Goal: Check status: Check status

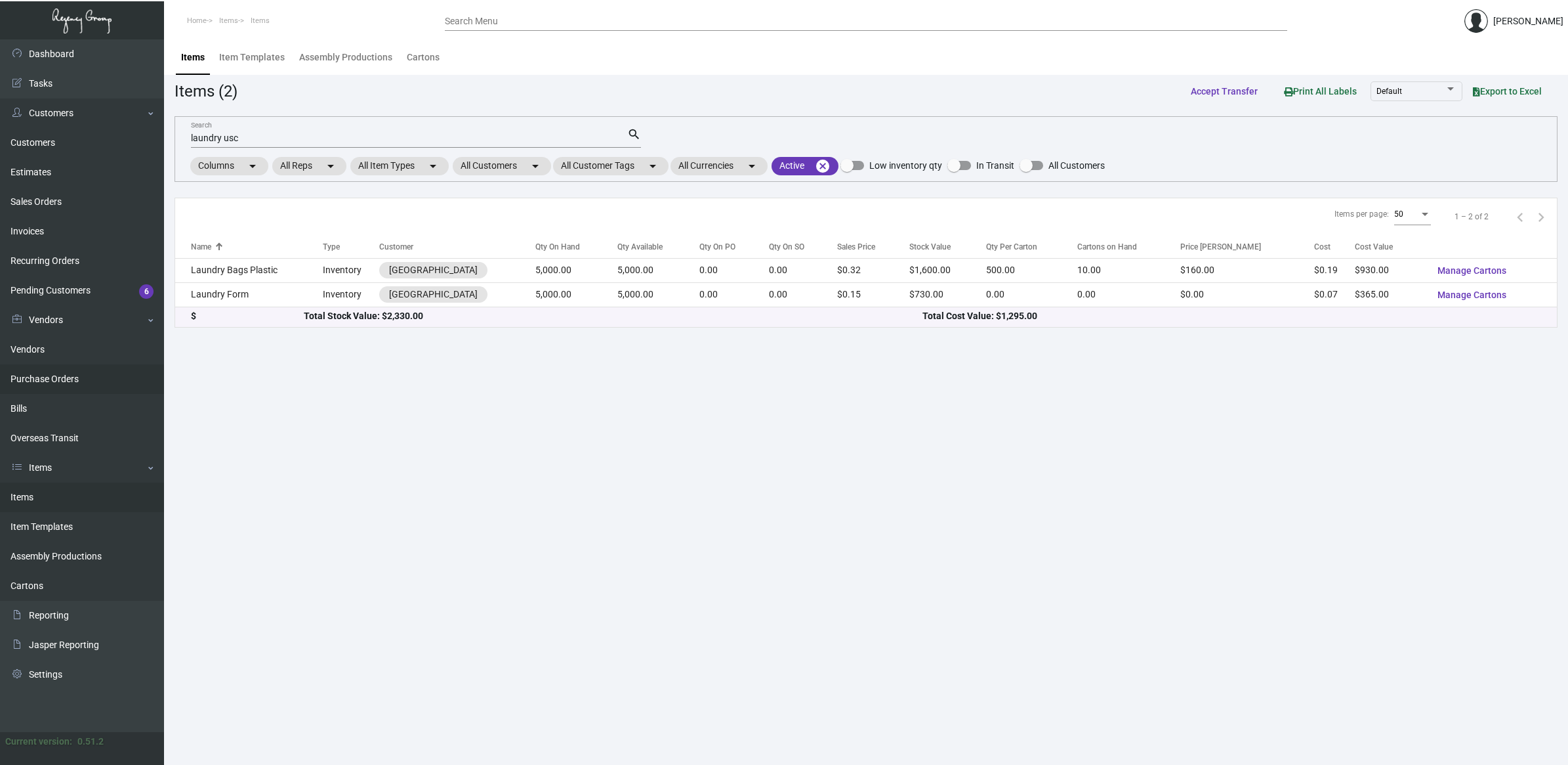
click at [86, 372] on link "Purchase Orders" at bounding box center [82, 379] width 164 height 30
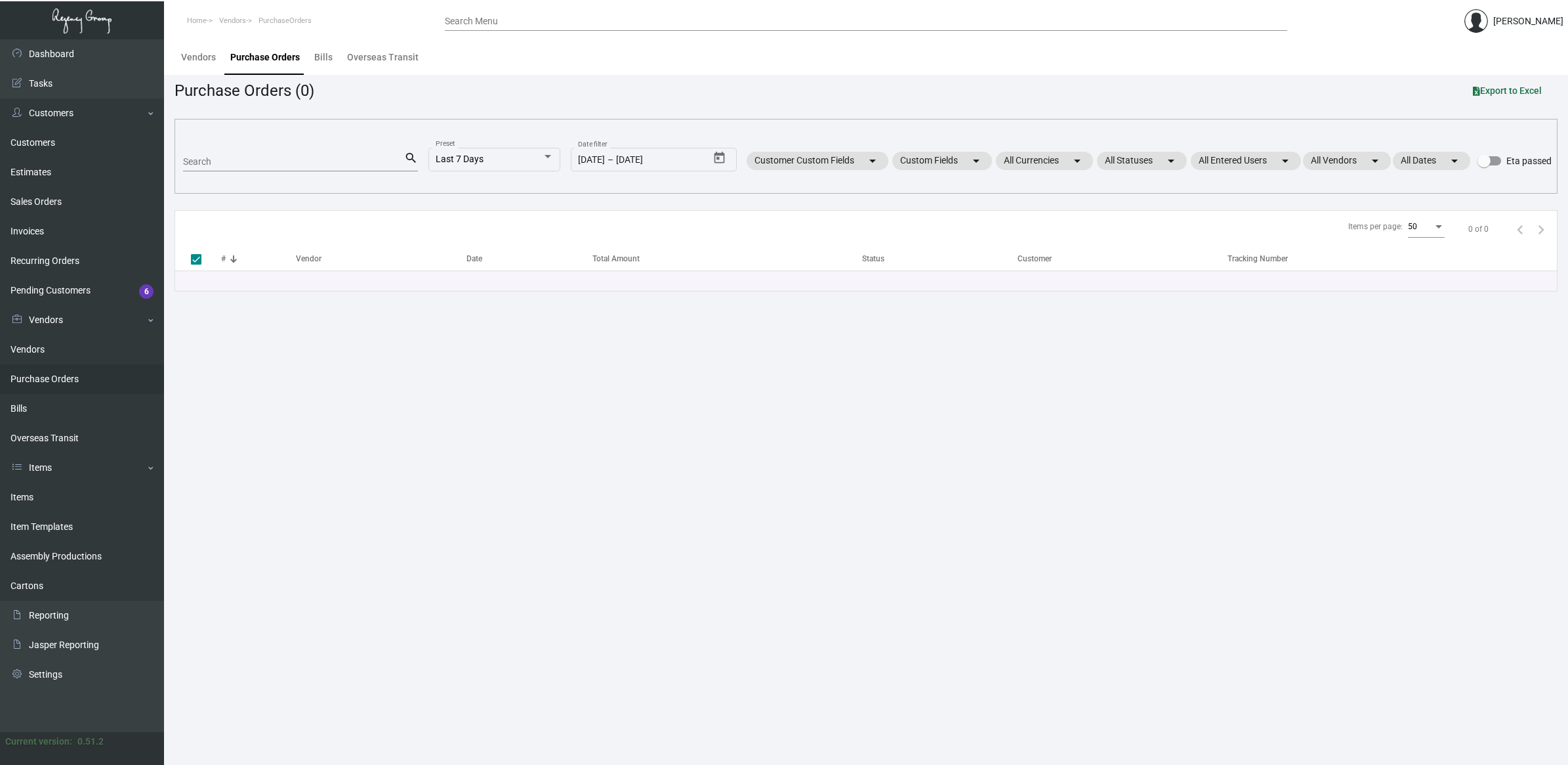
click at [341, 161] on input "Search" at bounding box center [294, 161] width 221 height 10
paste input "106330"
type input "106330"
checkbox input "false"
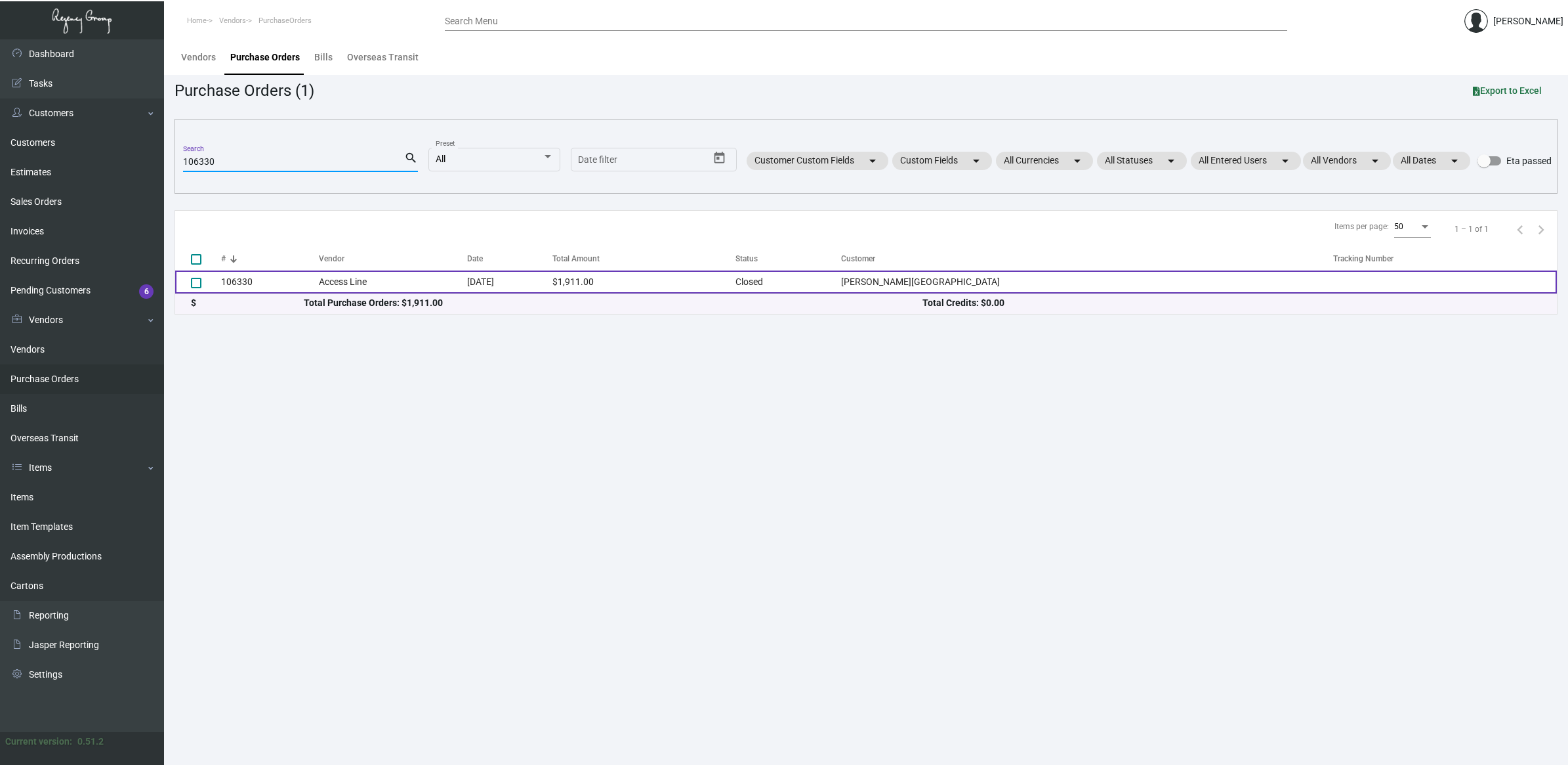
type input "106330"
click at [319, 283] on td "106330" at bounding box center [270, 282] width 98 height 23
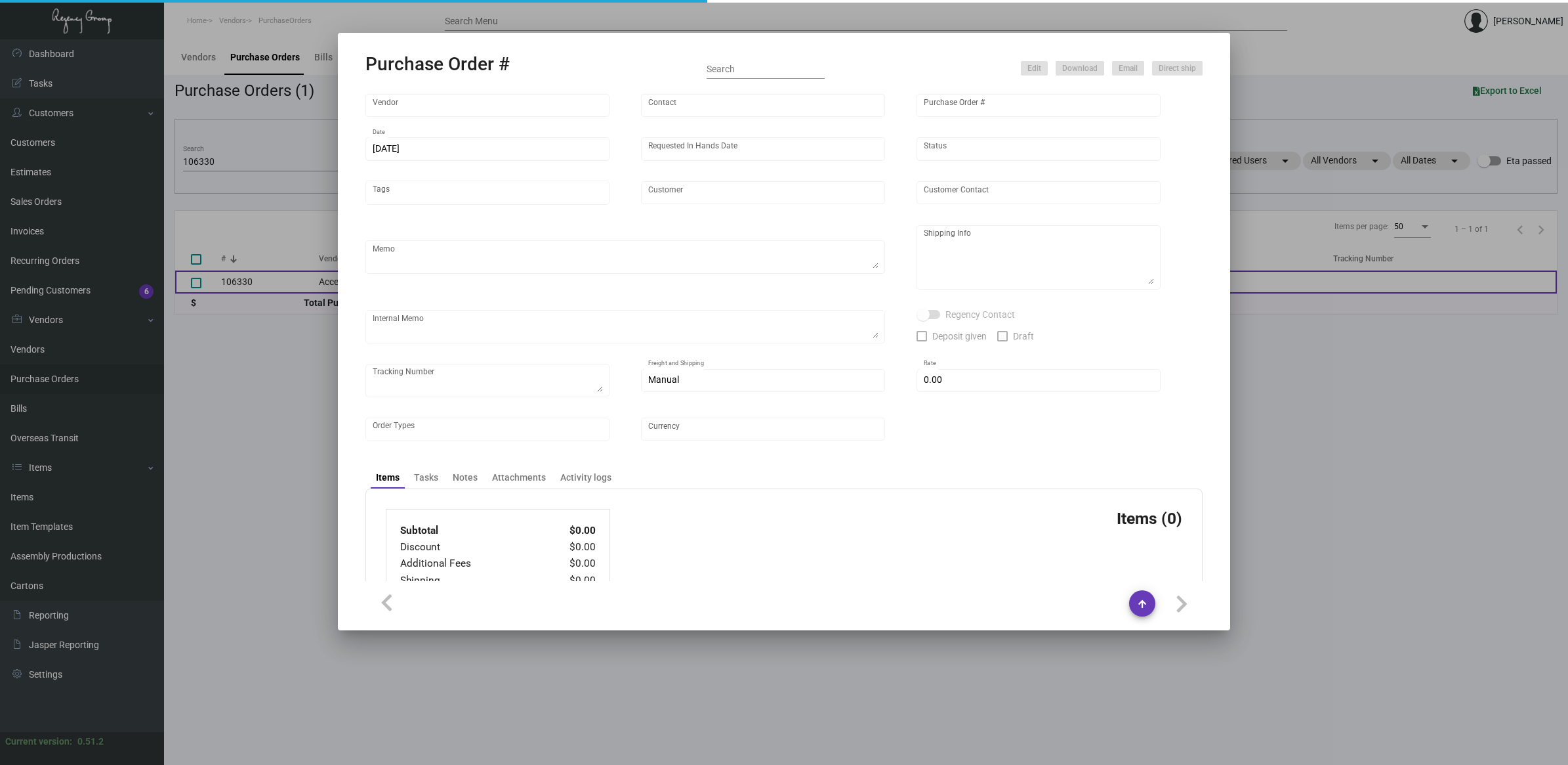
type input "Access Line"
type input "Order Entry"
type input "106330"
type input "[DATE]"
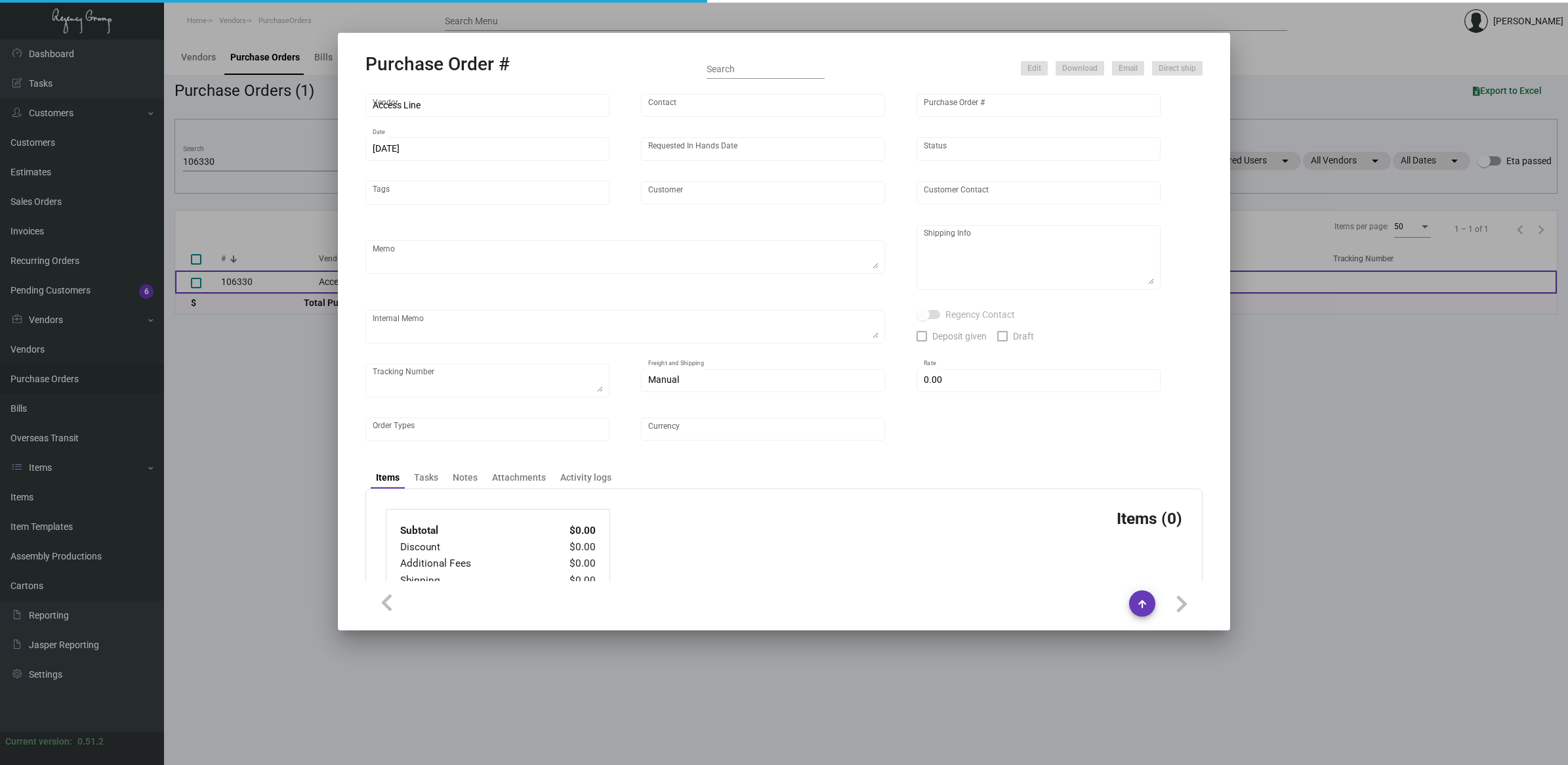
type input "[PERSON_NAME][GEOGRAPHIC_DATA]"
type textarea "BLIND Ship via UPS Ground Acct# 1AY276."
type textarea "Regency Group NJ - [PERSON_NAME] [STREET_ADDRESS]"
type textarea "TSW CC [DATE] 6205 TSW CC [DATE] REISSUED WE NEW CARD 1246"
checkbox input "true"
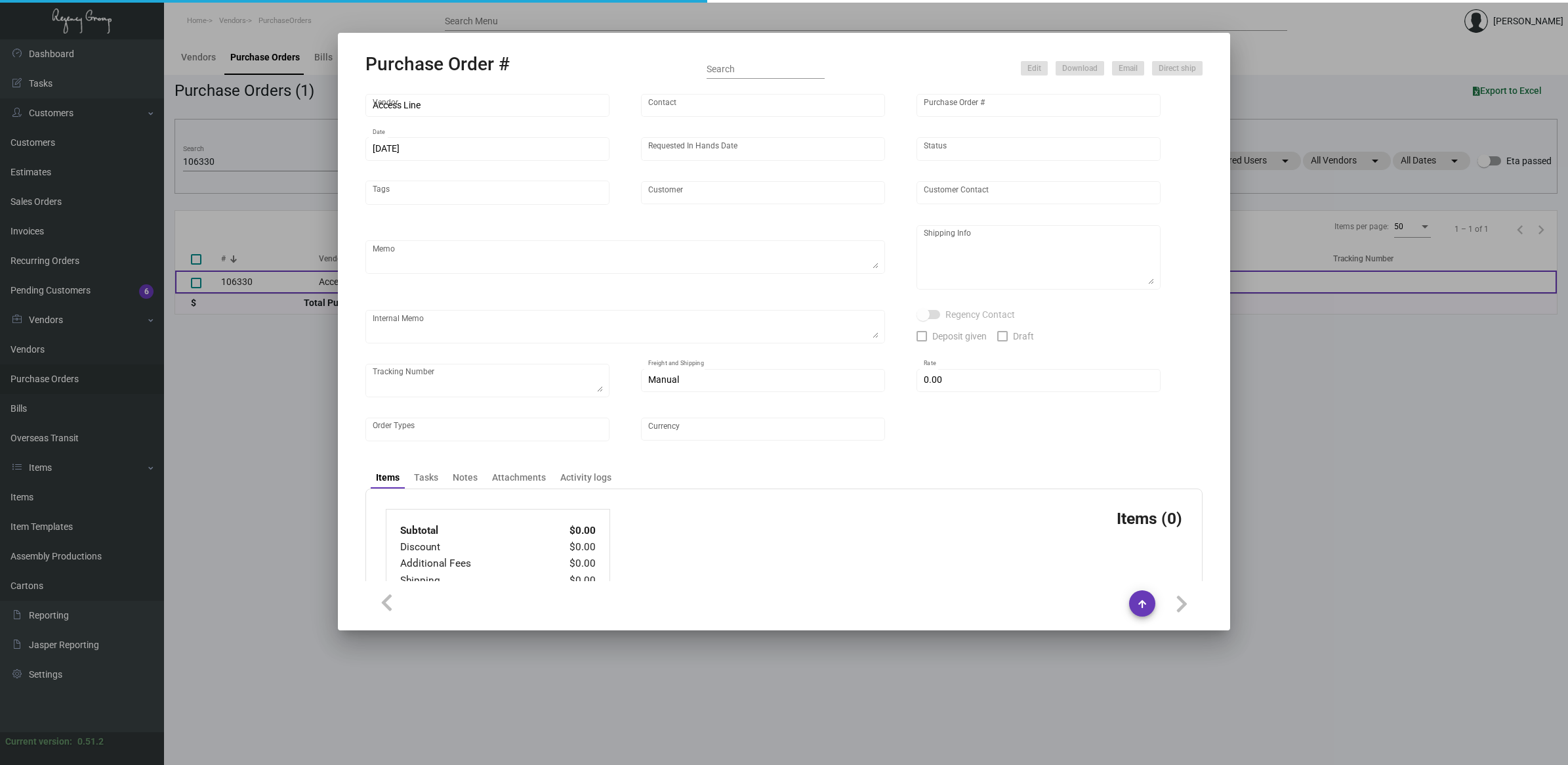
checkbox input "true"
type input "$ 7.00"
type input "United States Dollar $"
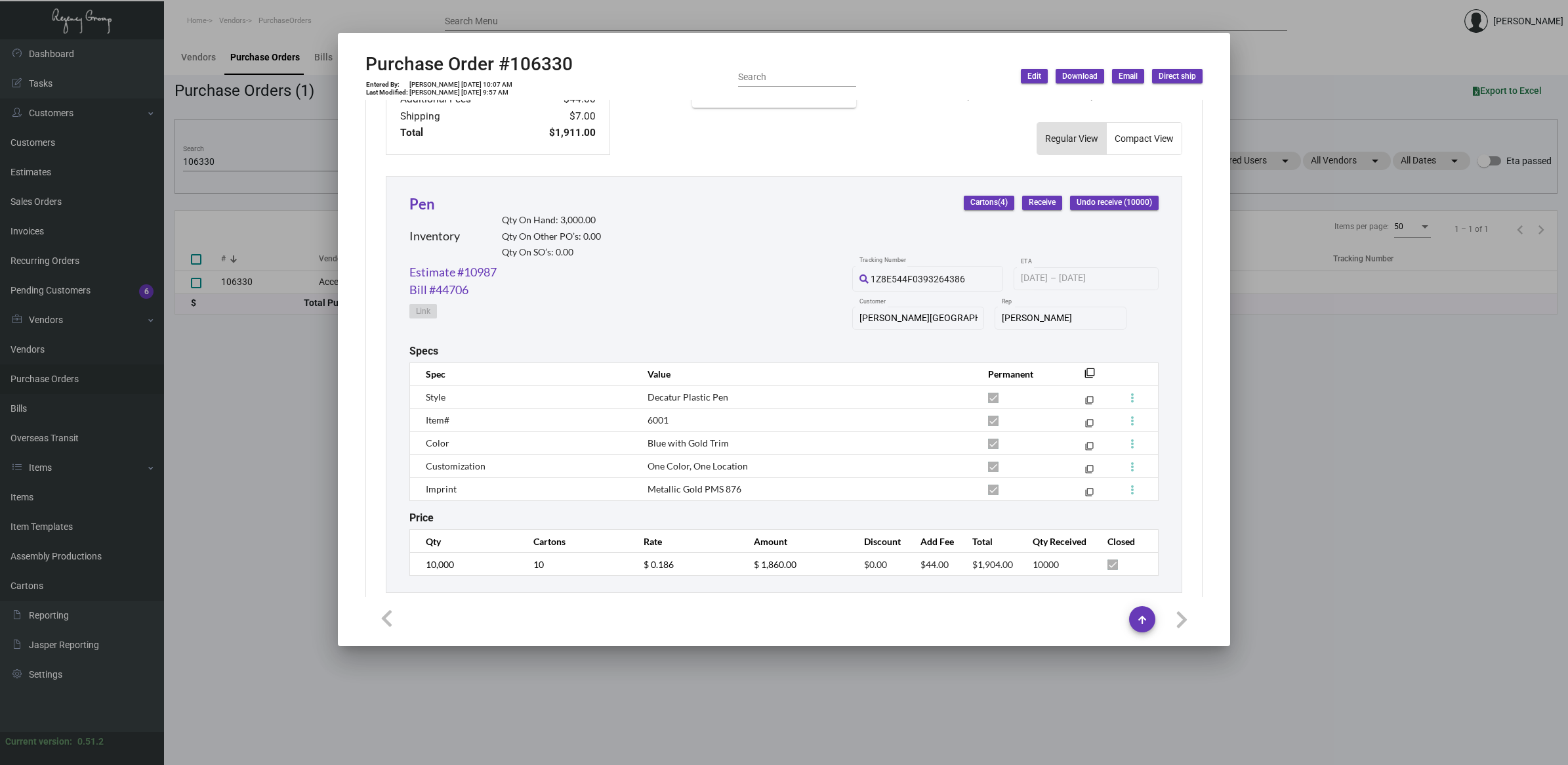
scroll to position [559, 0]
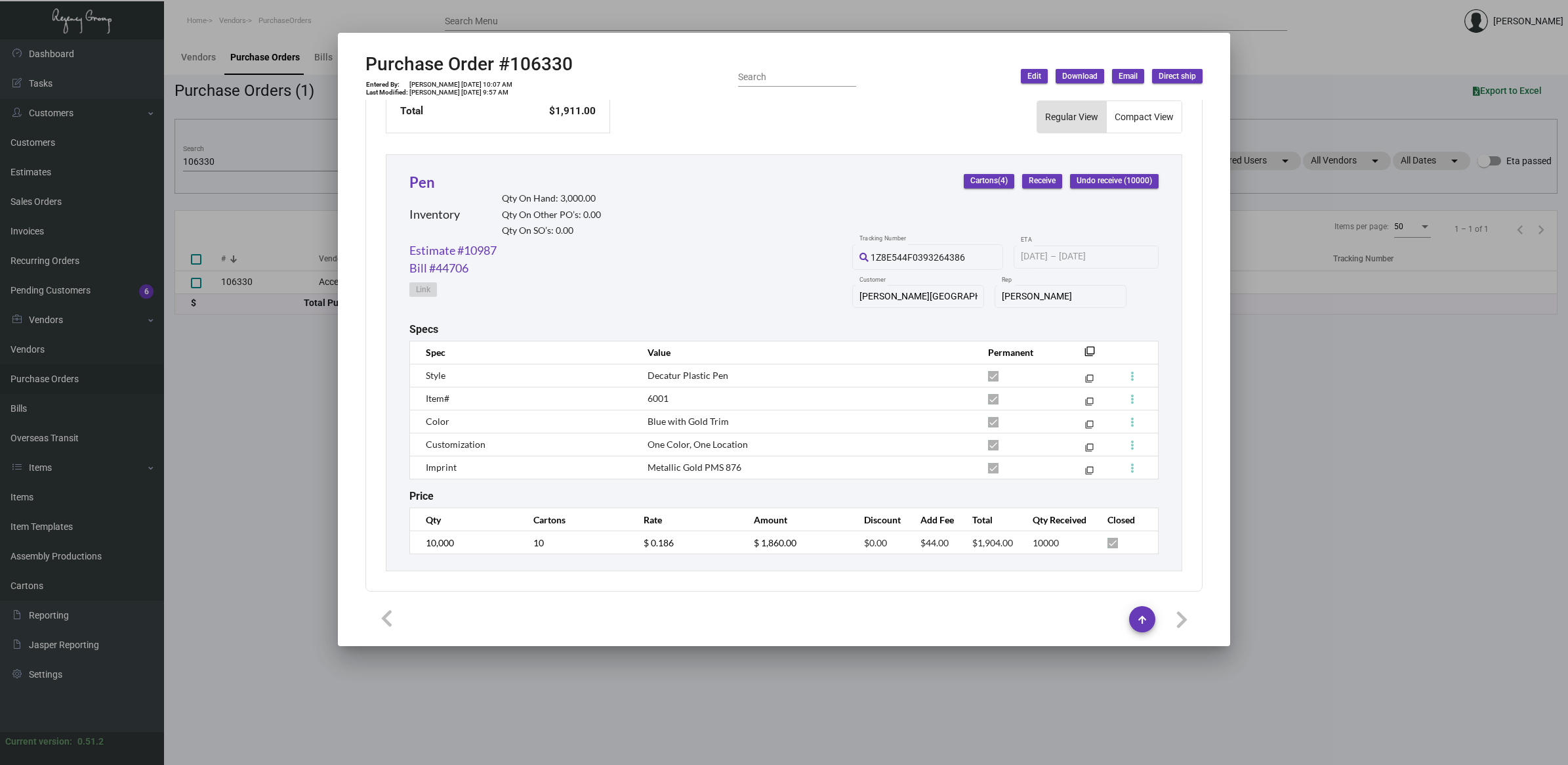
click at [236, 427] on div at bounding box center [784, 382] width 1568 height 765
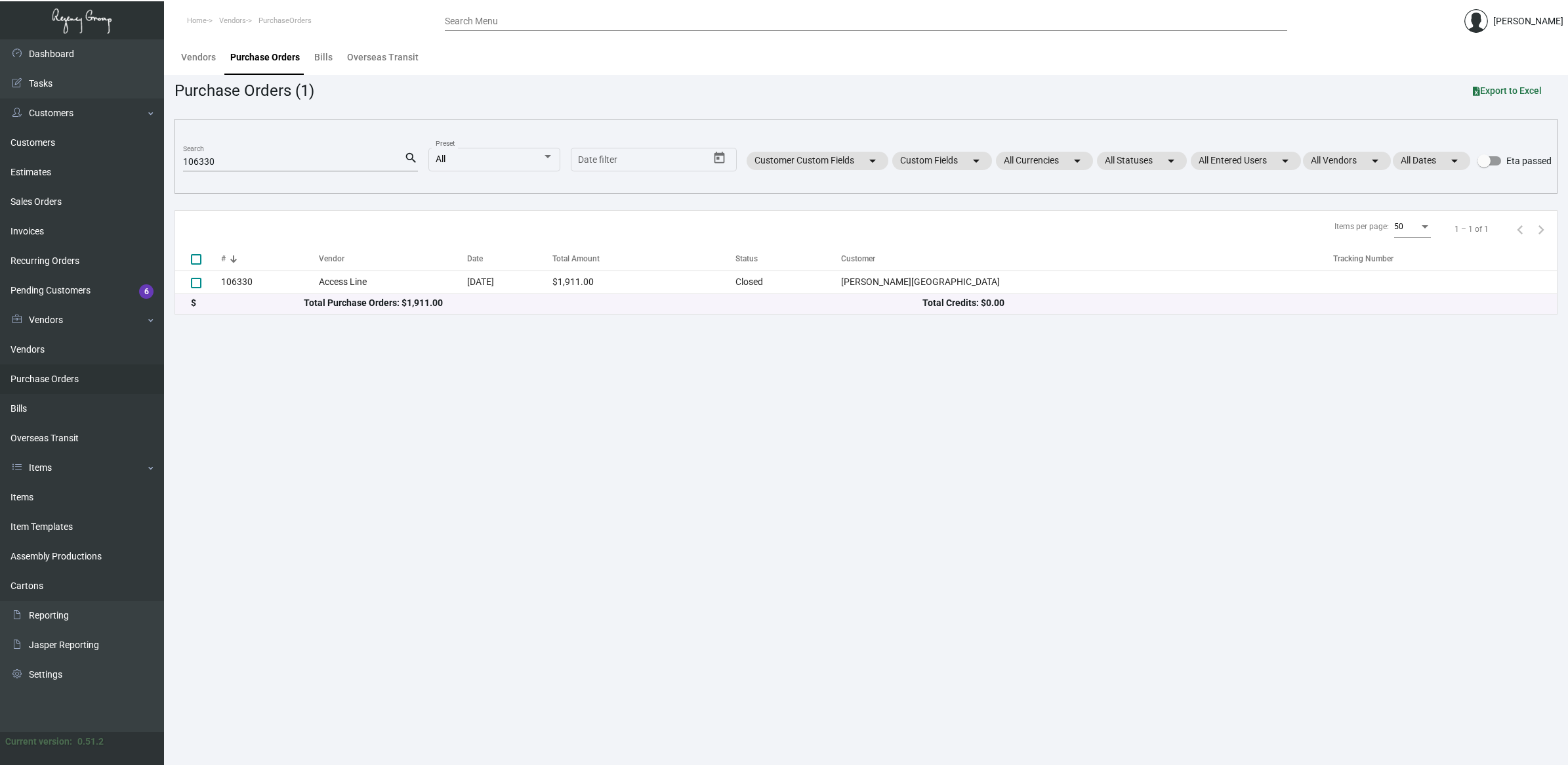
click at [236, 427] on main "Vendors Purchase Orders Bills Overseas Transit Purchase Orders (1) Export to Ex…" at bounding box center [866, 402] width 1404 height 726
click at [90, 191] on link "Sales Orders" at bounding box center [82, 202] width 164 height 30
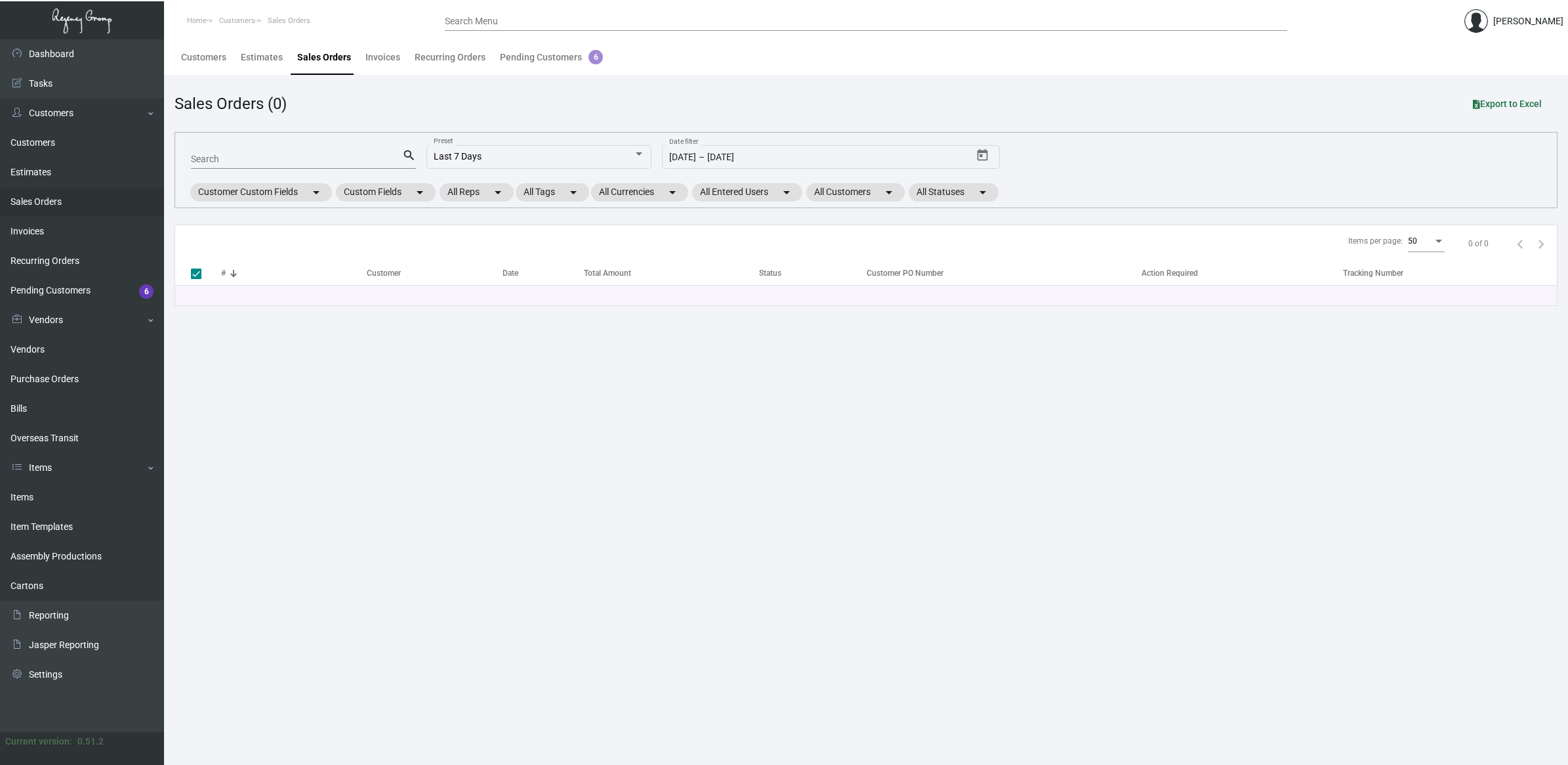
click at [249, 151] on div "Search" at bounding box center [297, 159] width 212 height 20
click at [249, 154] on input "Search" at bounding box center [297, 159] width 212 height 10
paste input "163726"
type input "163726"
checkbox input "false"
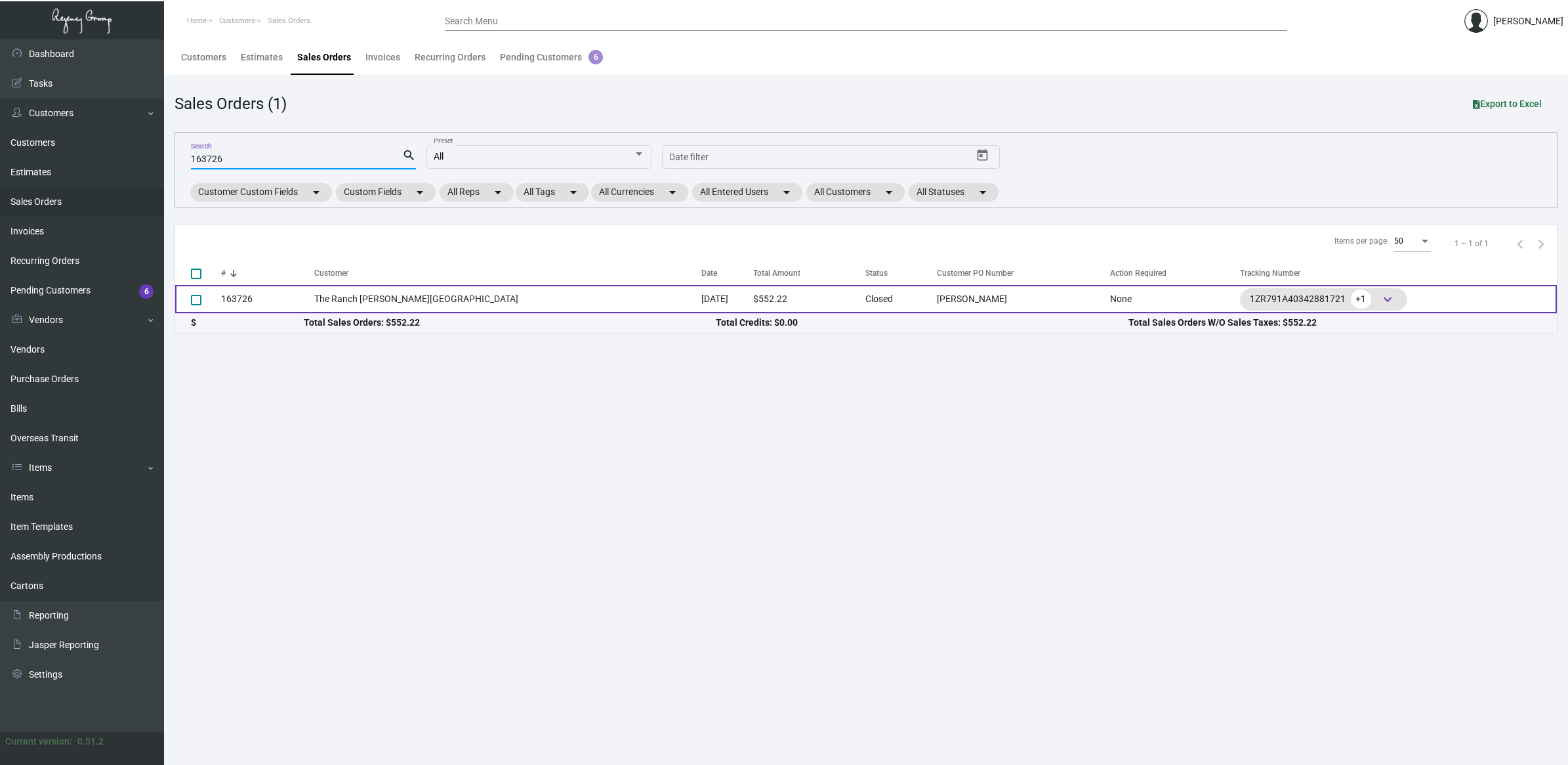
type input "163726"
click at [453, 296] on td "The Ranch [PERSON_NAME][GEOGRAPHIC_DATA]" at bounding box center [508, 299] width 387 height 28
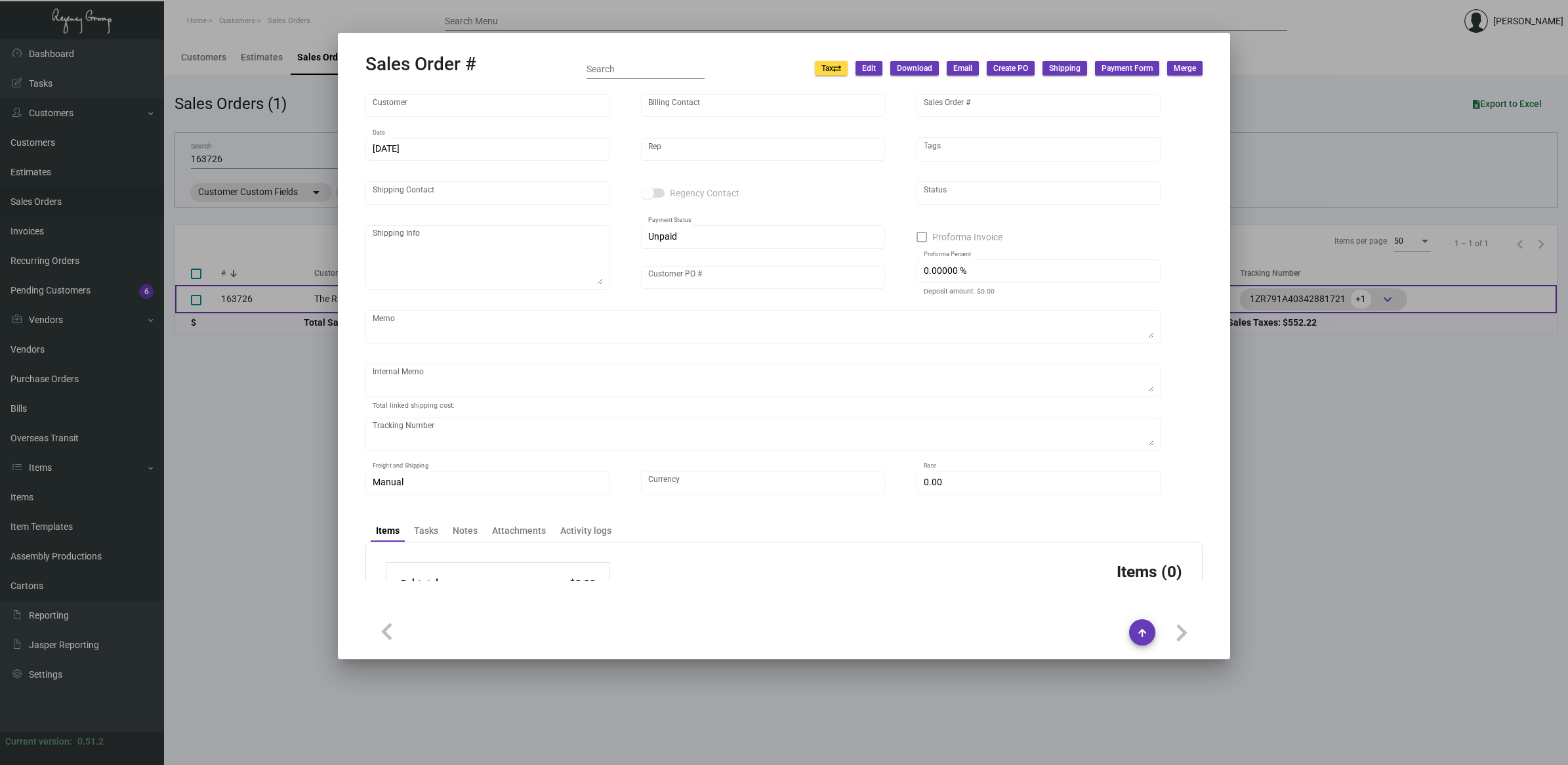
type input "The Ranch [PERSON_NAME][GEOGRAPHIC_DATA]"
type input "[PERSON_NAME]"
type input "163726"
type input "[DATE]"
type input "[PERSON_NAME]"
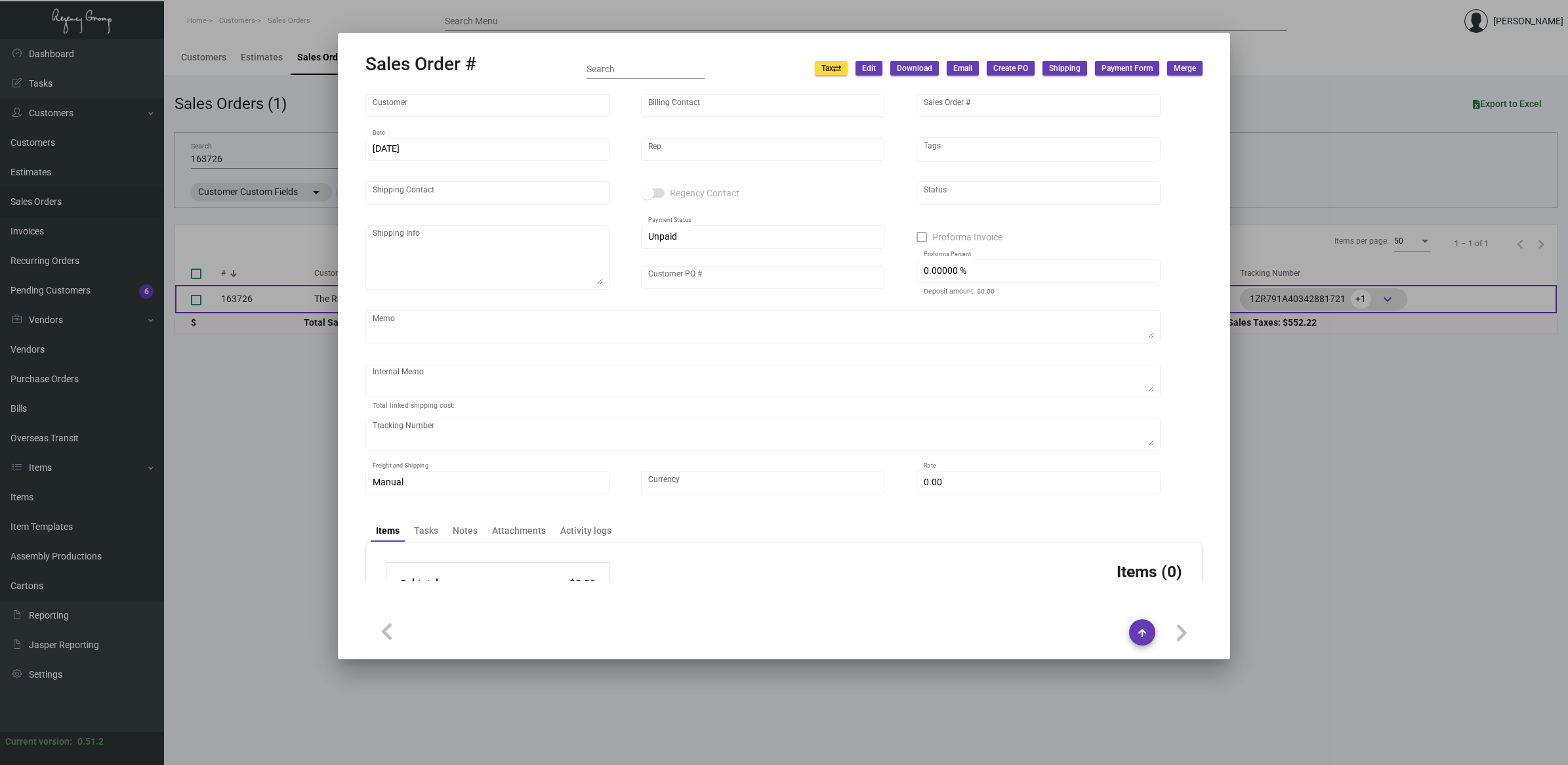
type input "[PERSON_NAME]"
type textarea "[PERSON_NAME] Nocoon The Ranch [PERSON_NAME] Valley [STREET_ADDRESS]"
type input "[PERSON_NAME]"
type textarea "WHITE POLOS - [DEMOGRAPHIC_DATA] - BACKORDERED. RESTOCK EARLY NOV."
type input "United States Dollar $"
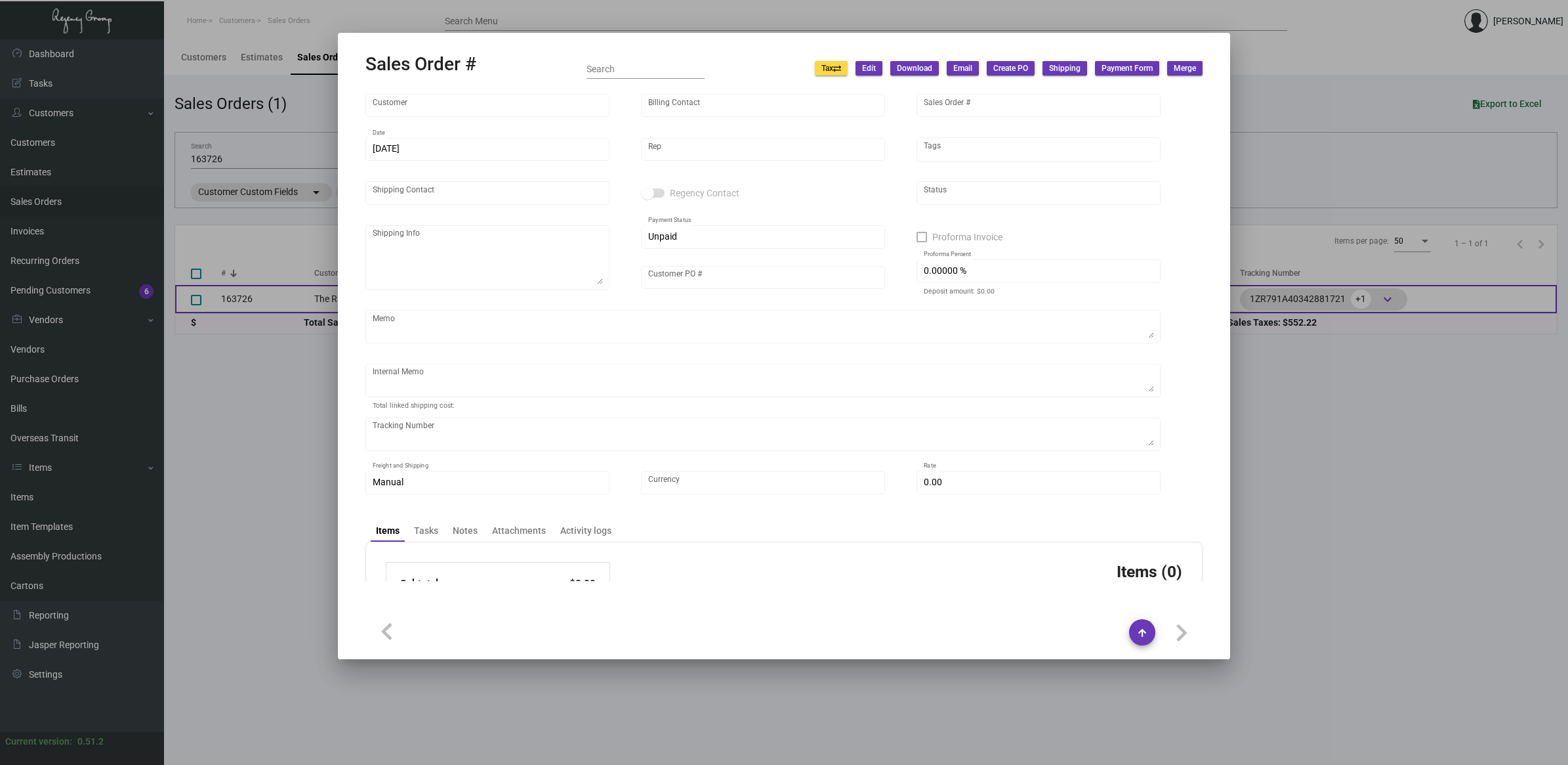
type input "10.50000 %"
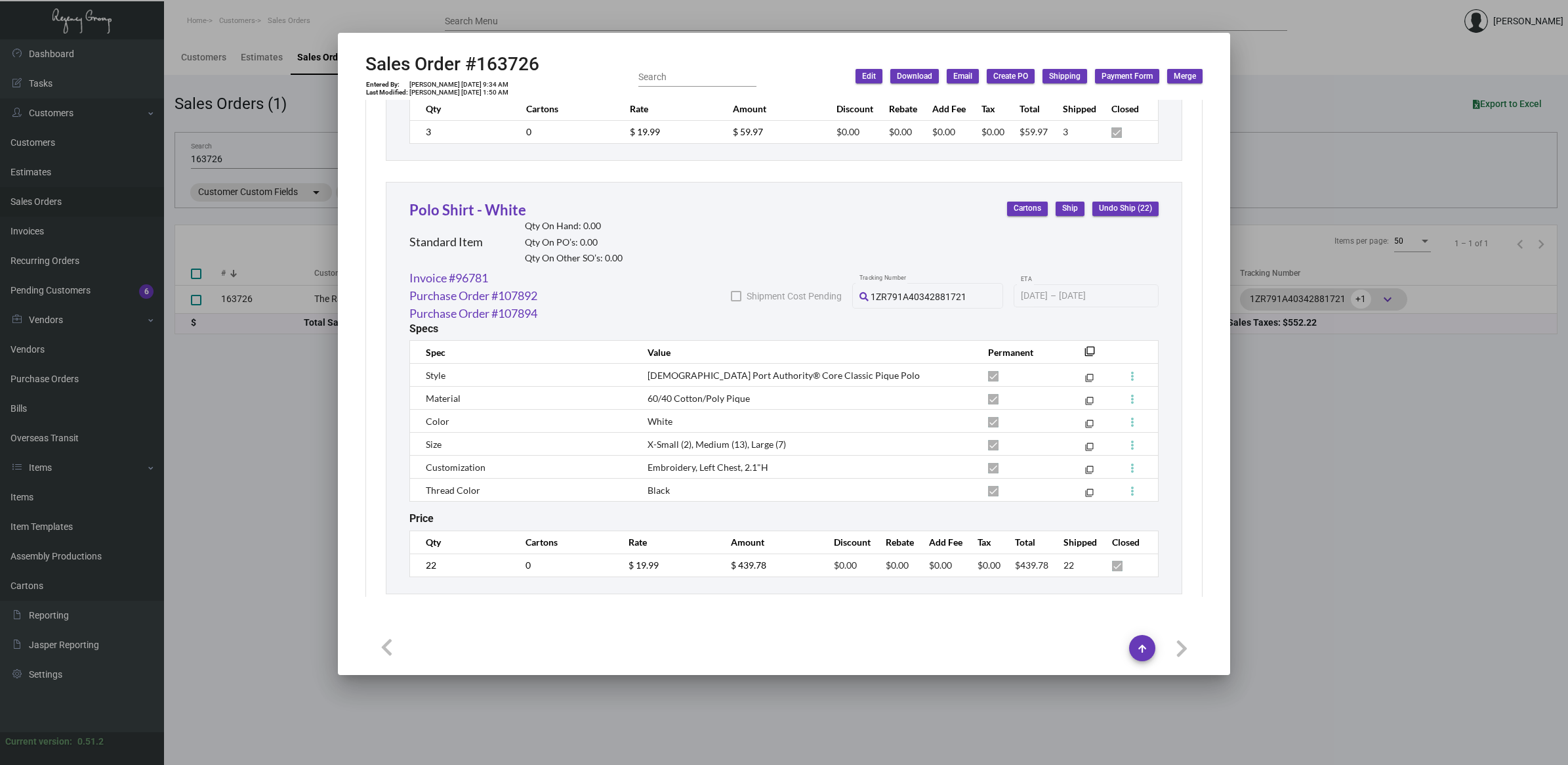
scroll to position [1116, 0]
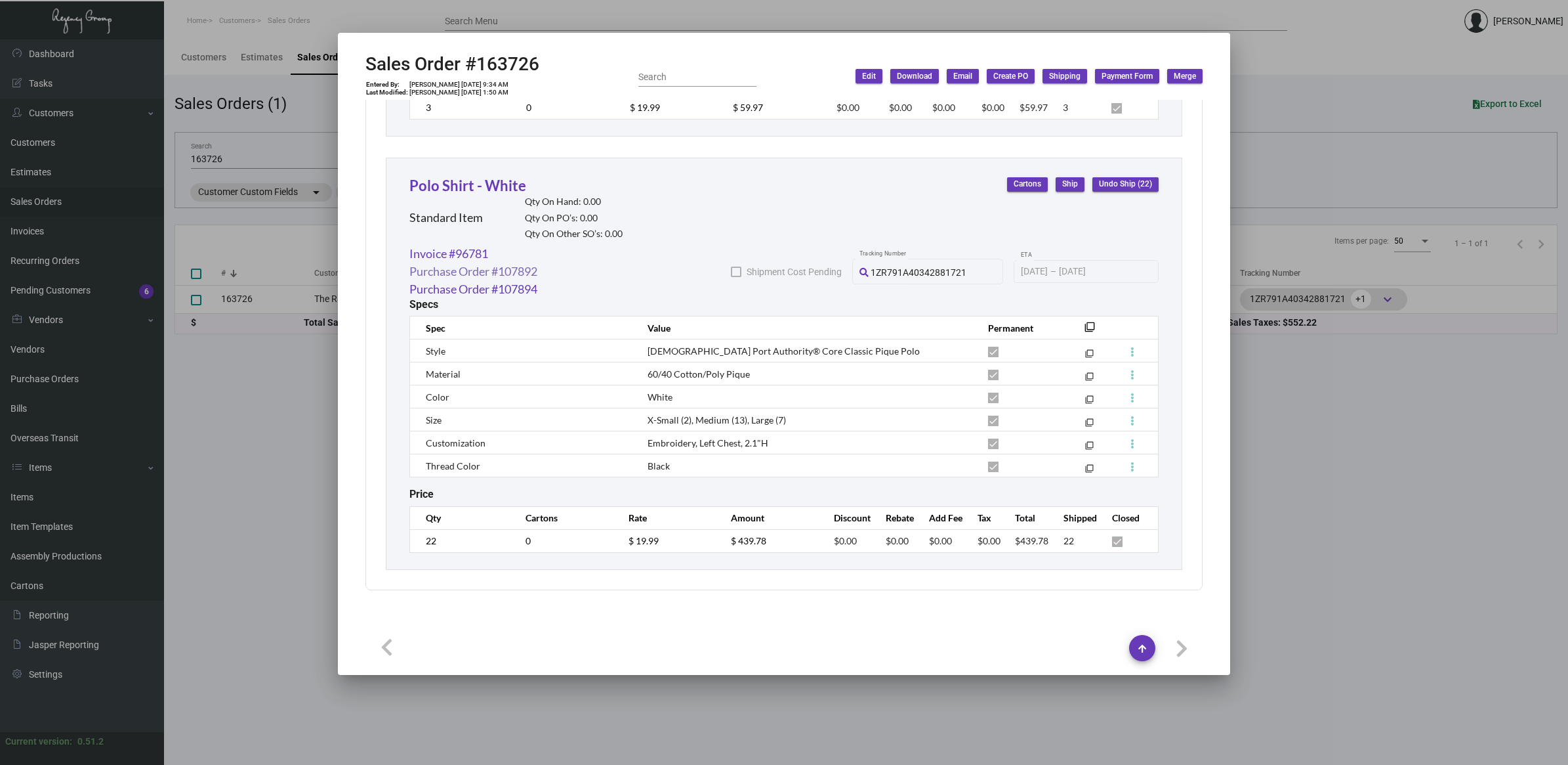
click at [535, 270] on link "Purchase Order #107892" at bounding box center [473, 271] width 128 height 18
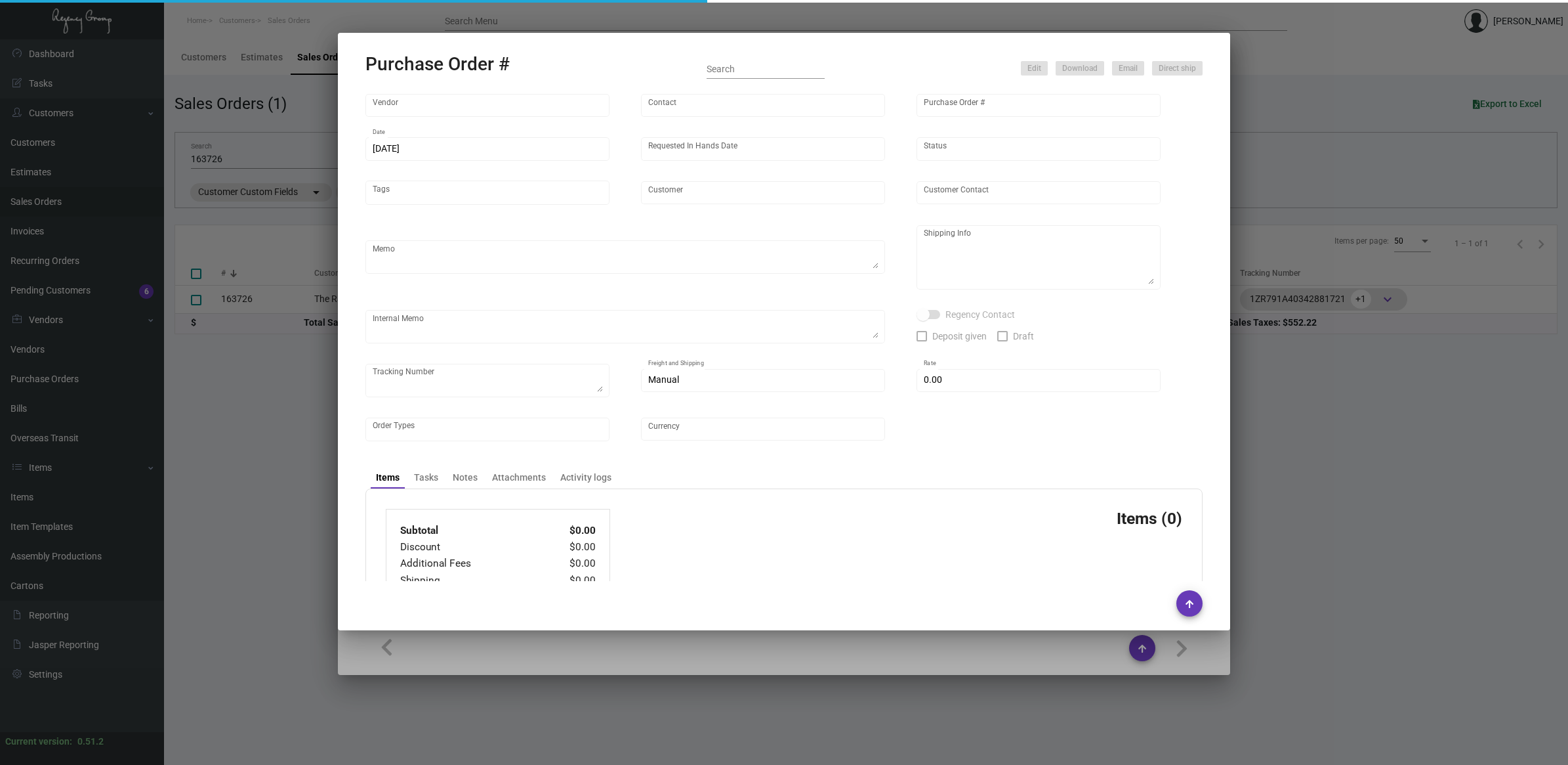
type input "SanMar"
type input "MISSING INFO MISSING INFO"
type input "107892"
type input "[DATE]"
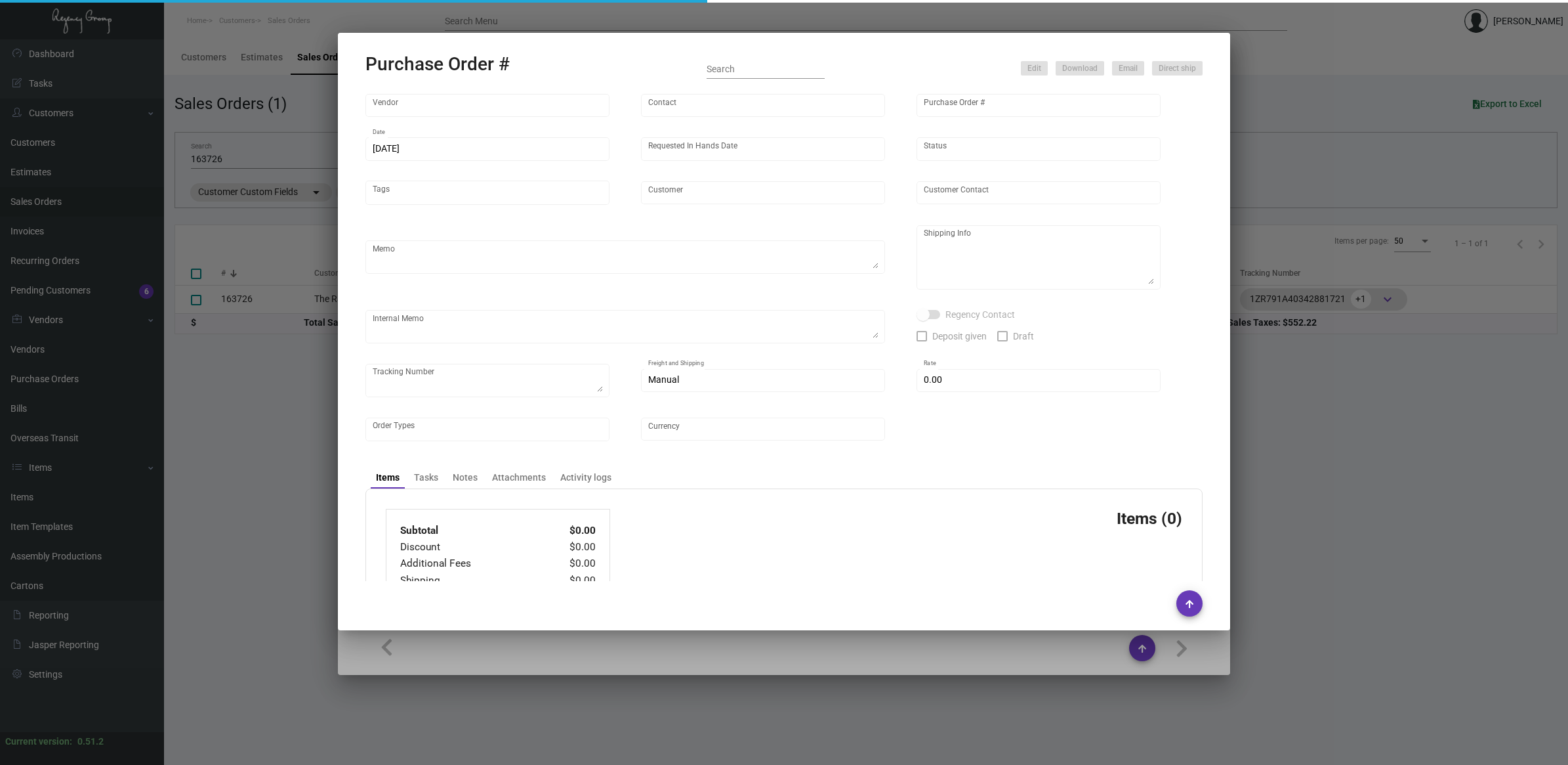
type input "The Ranch [PERSON_NAME][GEOGRAPHIC_DATA]"
type textarea "Custom Express [STREET_ADDRESS][PERSON_NAME]"
checkbox input "true"
type input "$ 0.00"
type input "United States Dollar $"
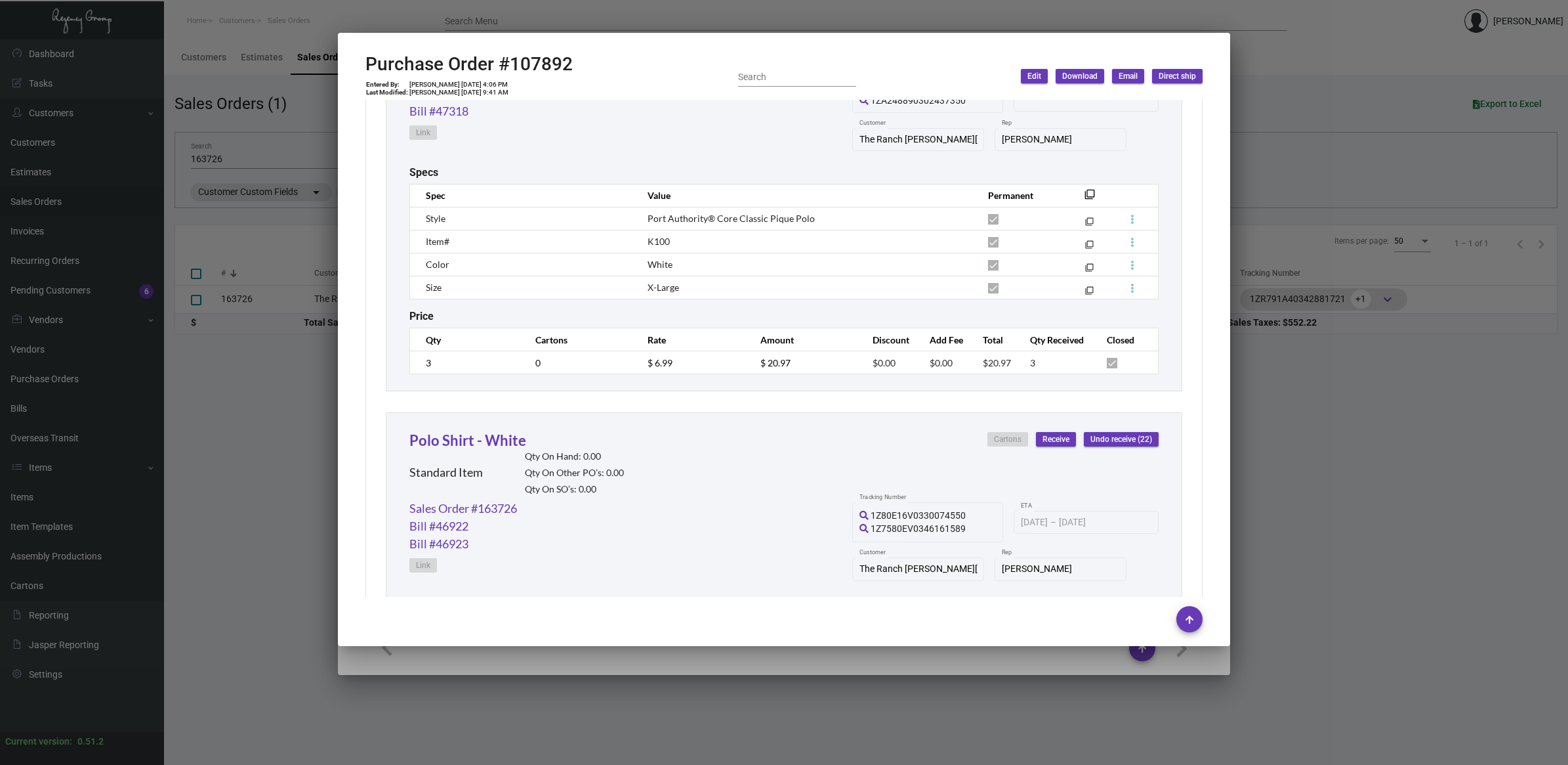
scroll to position [821, 0]
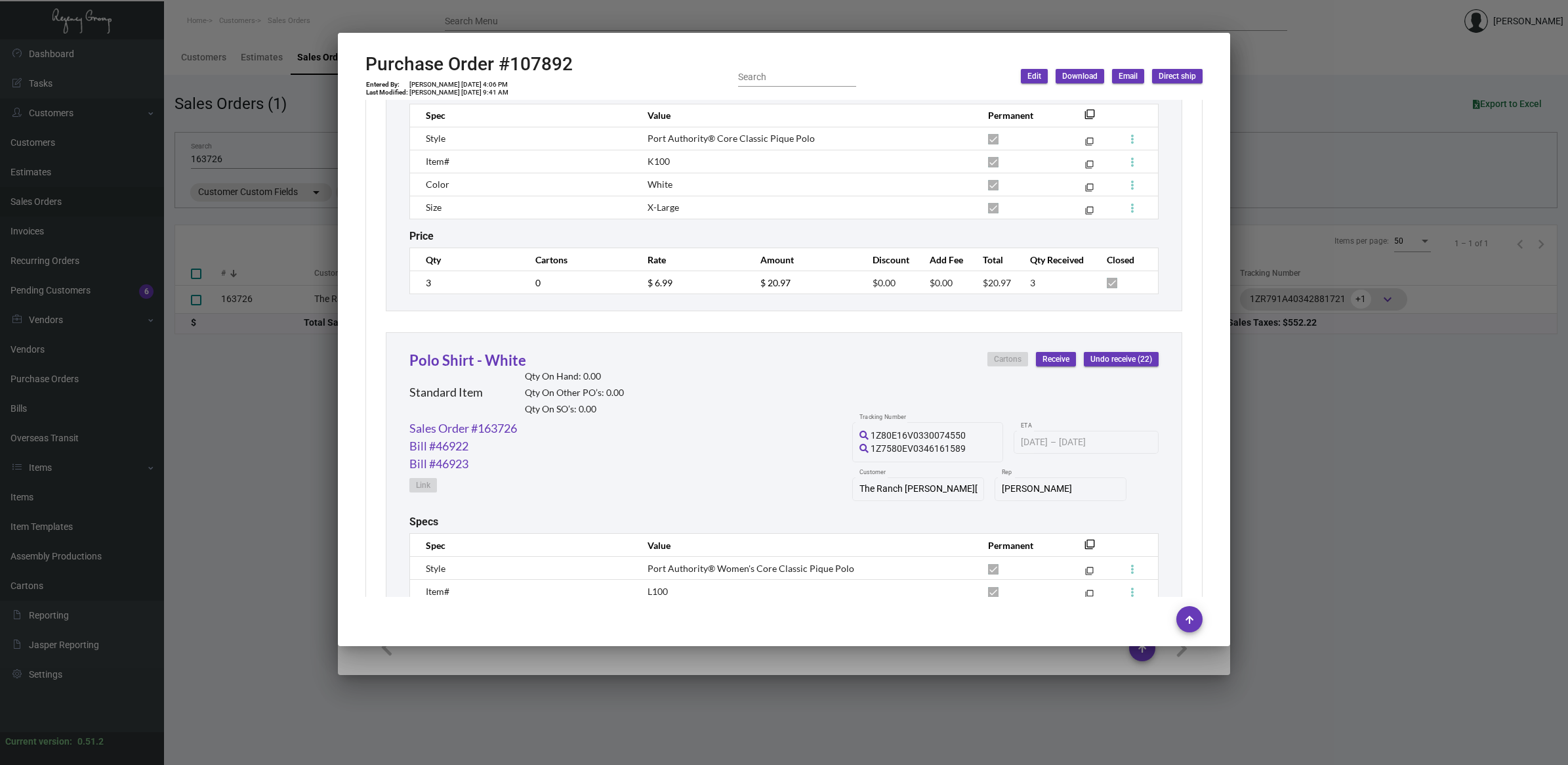
click at [651, 161] on span "K100" at bounding box center [658, 161] width 22 height 11
click at [650, 161] on span "K100" at bounding box center [658, 161] width 22 height 11
copy span "K100"
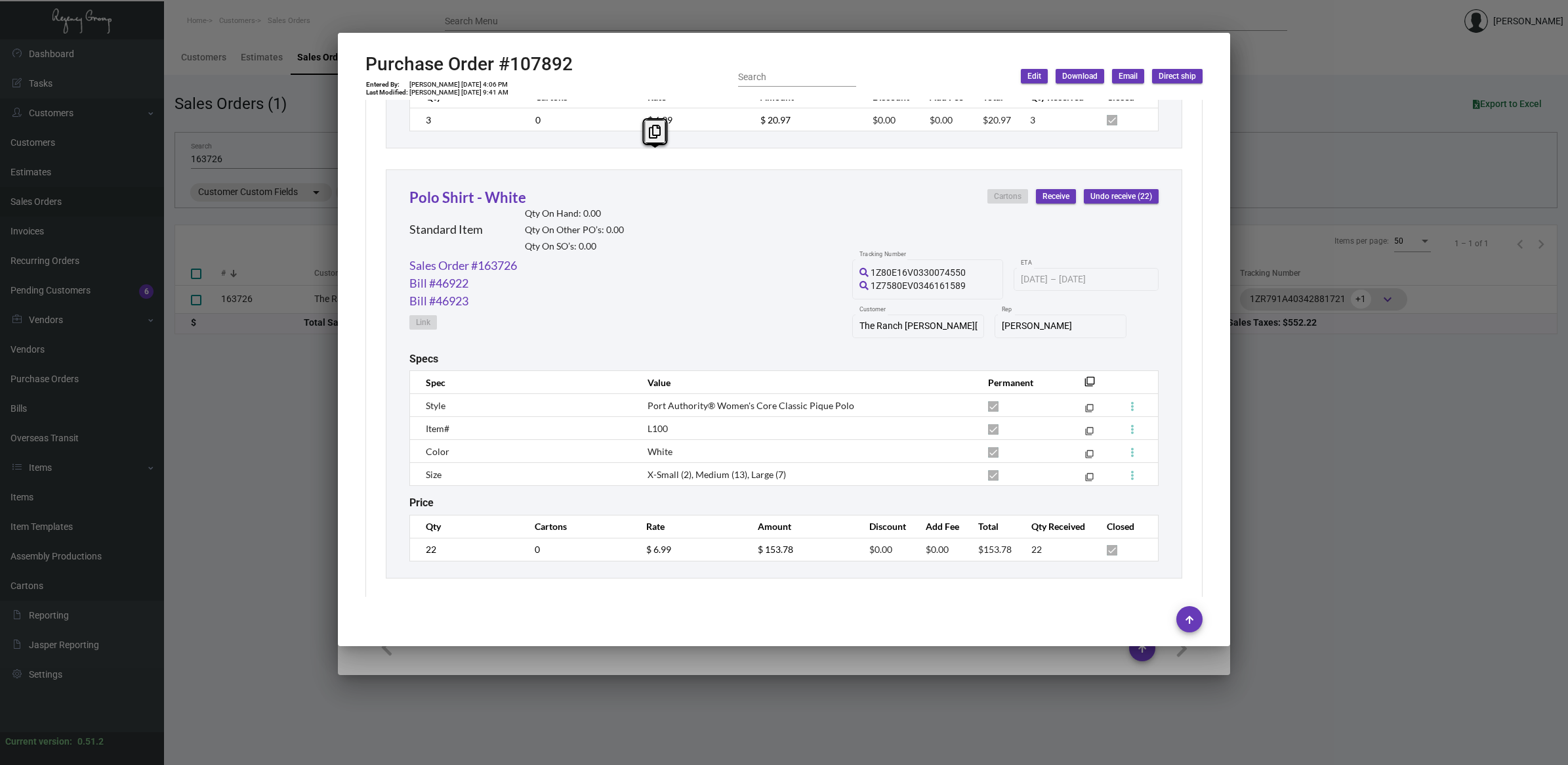
scroll to position [985, 0]
click at [225, 431] on div at bounding box center [784, 382] width 1568 height 765
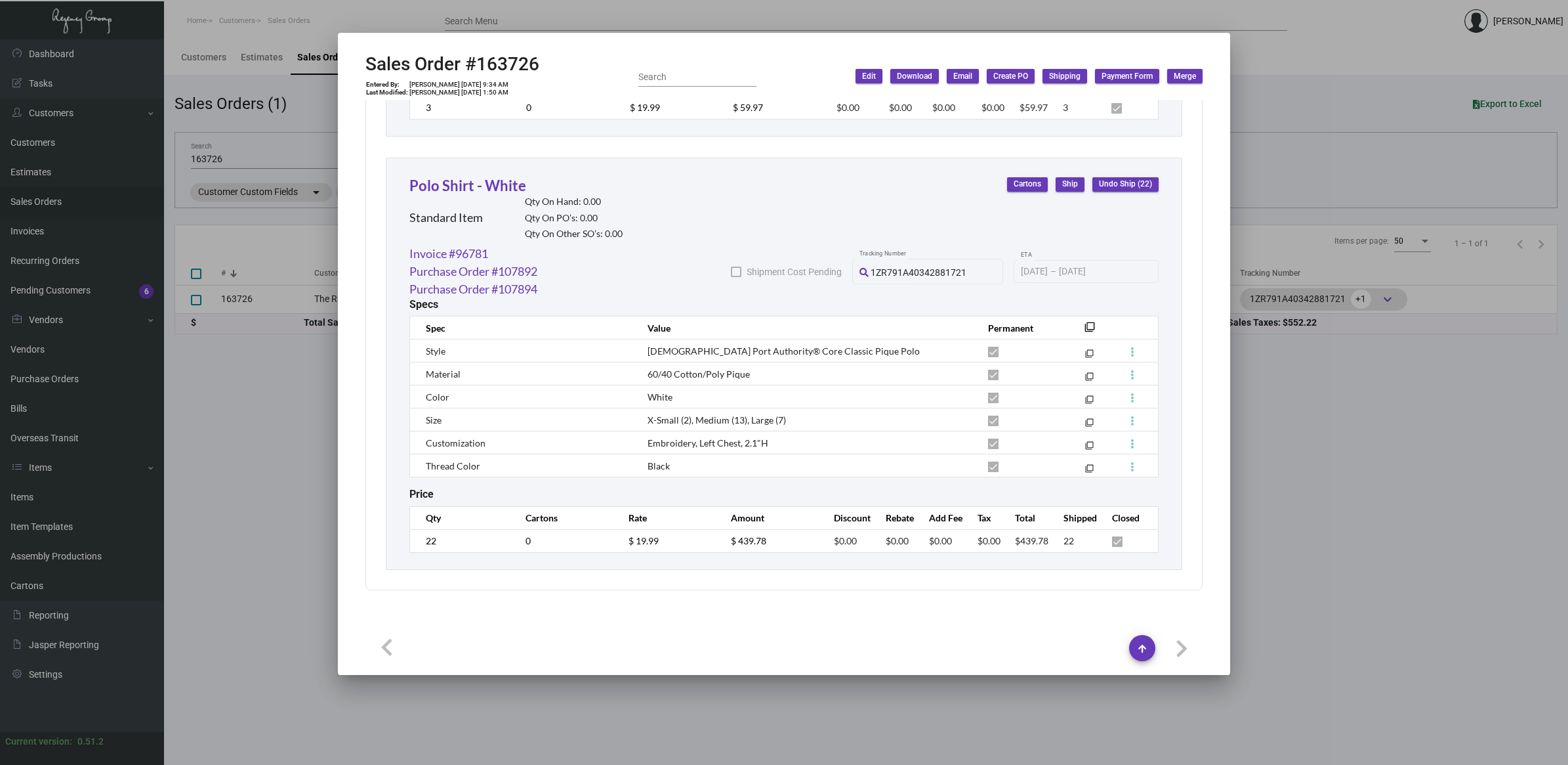
click at [49, 499] on div at bounding box center [784, 382] width 1568 height 765
